Goal: Use online tool/utility

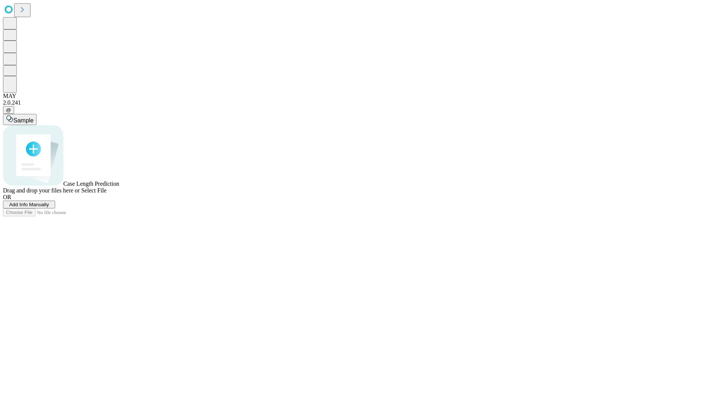
click at [107, 194] on span "Select File" at bounding box center [93, 190] width 25 height 6
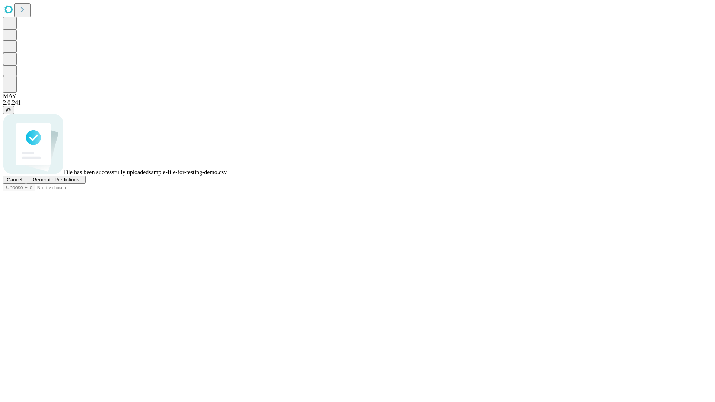
click at [79, 182] on span "Generate Predictions" at bounding box center [55, 180] width 47 height 6
